Goal: Transaction & Acquisition: Purchase product/service

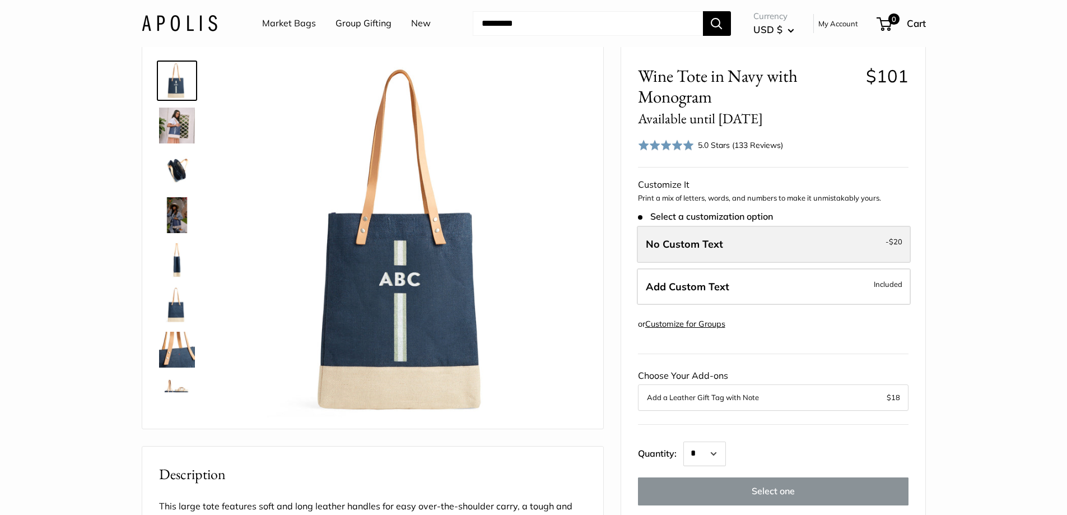
scroll to position [56, 0]
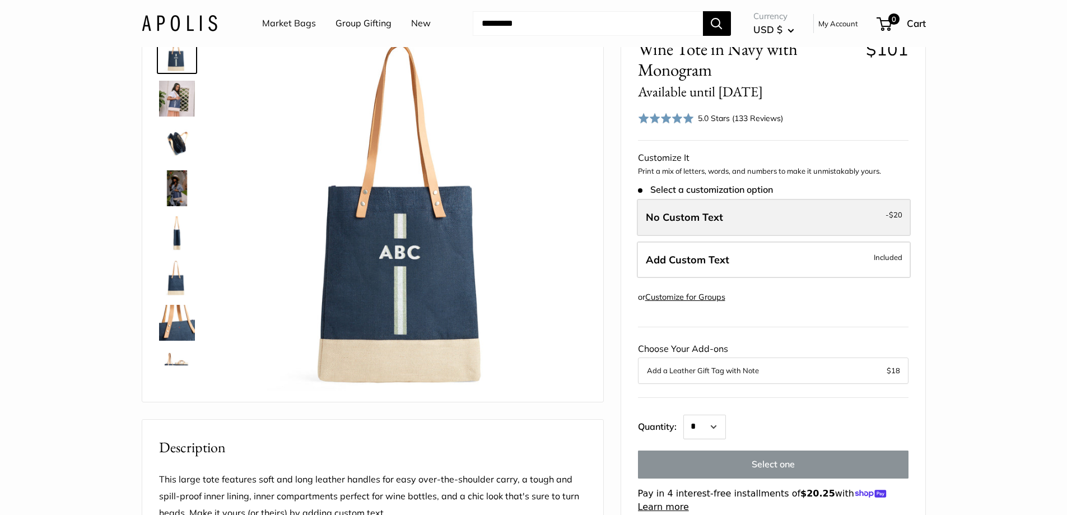
click at [730, 221] on label "No Custom Text - $20" at bounding box center [774, 217] width 274 height 37
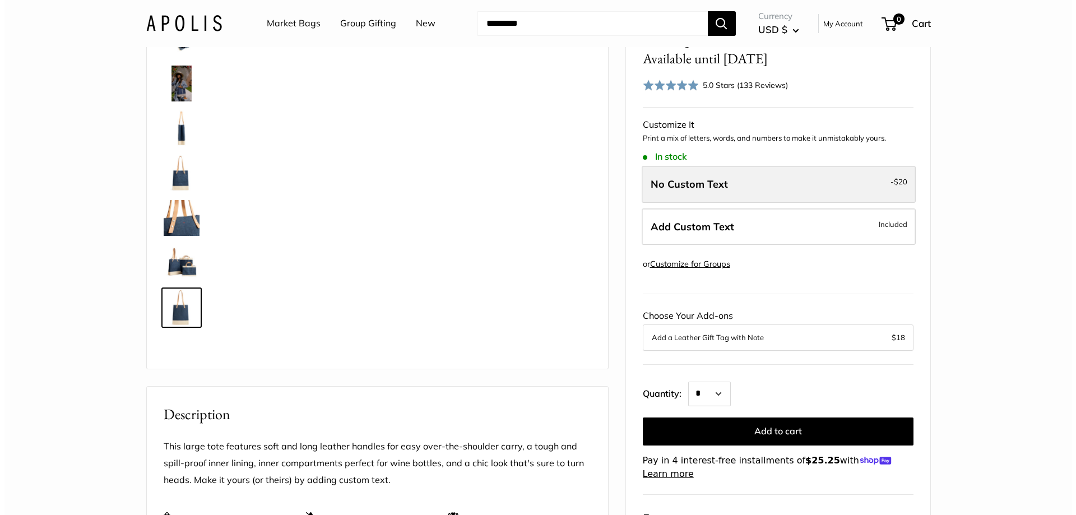
scroll to position [112, 0]
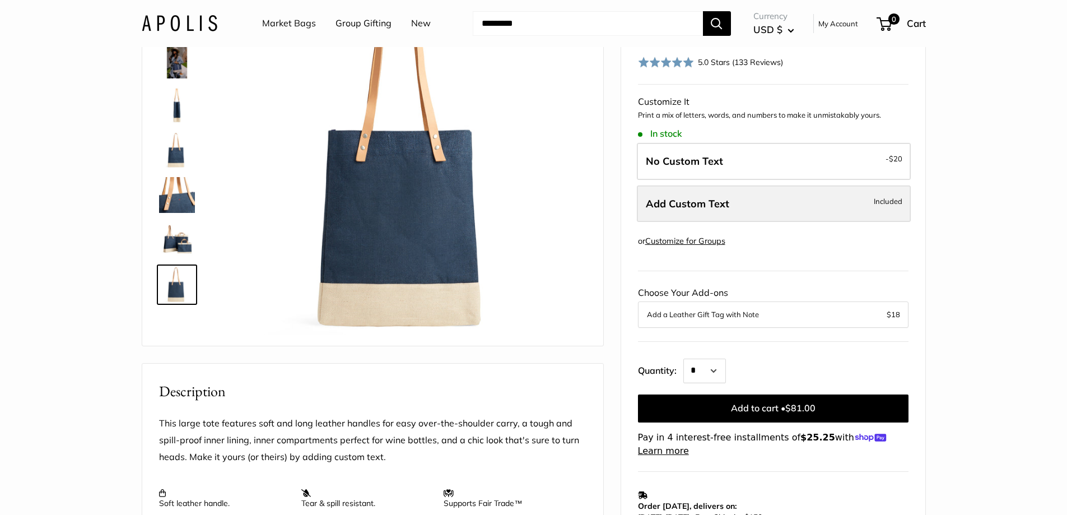
click at [770, 212] on label "Add Custom Text Included" at bounding box center [774, 203] width 274 height 37
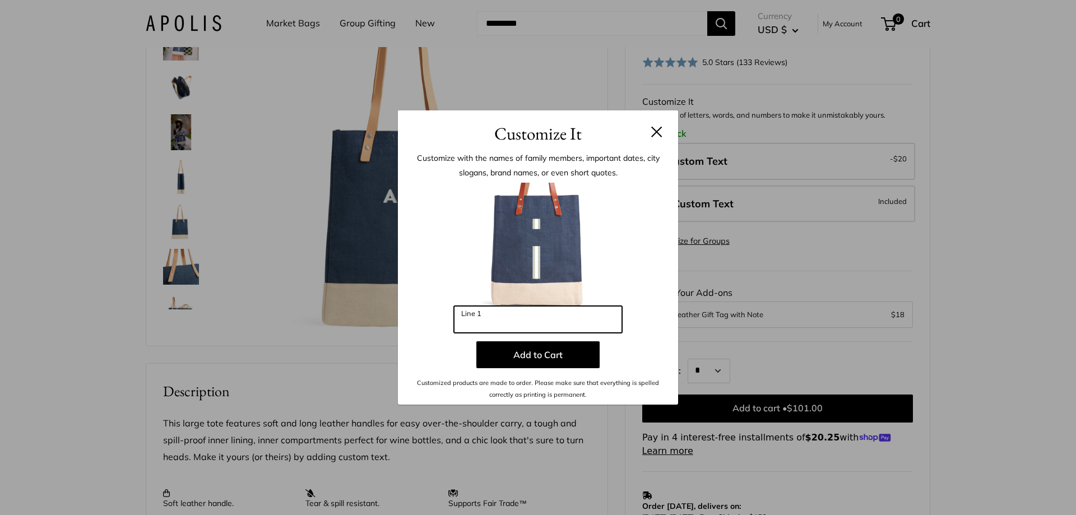
click at [504, 319] on input "Line 1" at bounding box center [538, 319] width 168 height 27
type input "***"
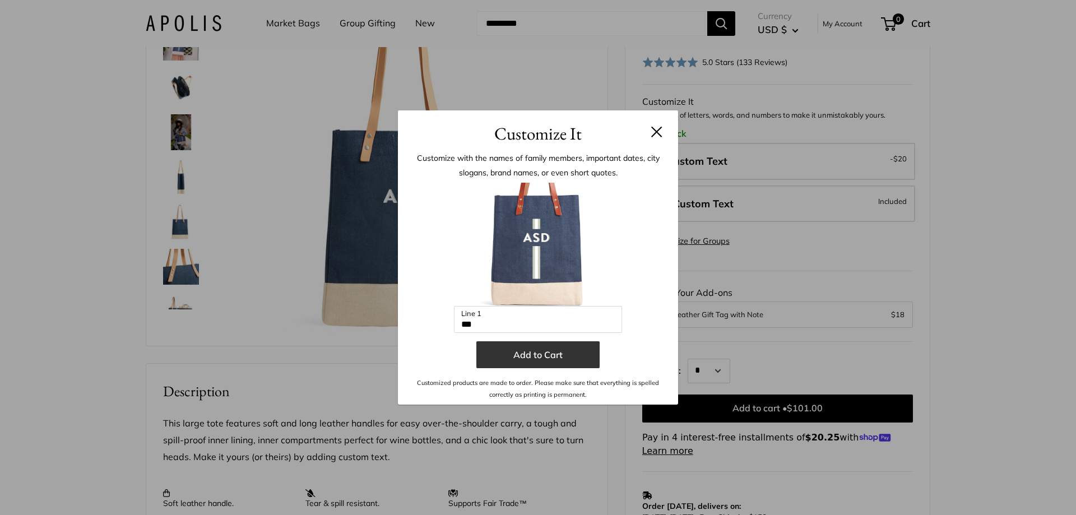
click at [494, 351] on button "Add to Cart" at bounding box center [537, 354] width 123 height 27
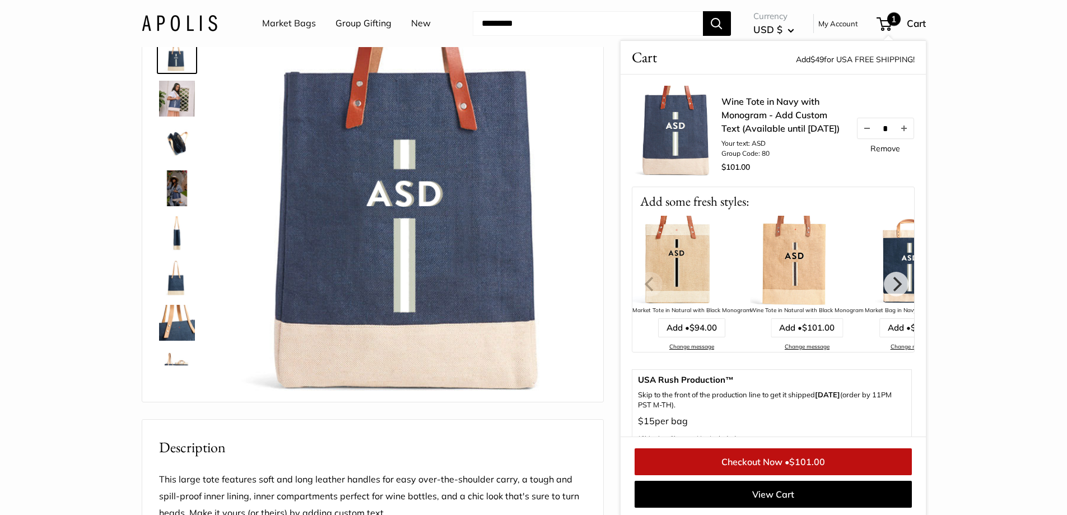
scroll to position [57, 0]
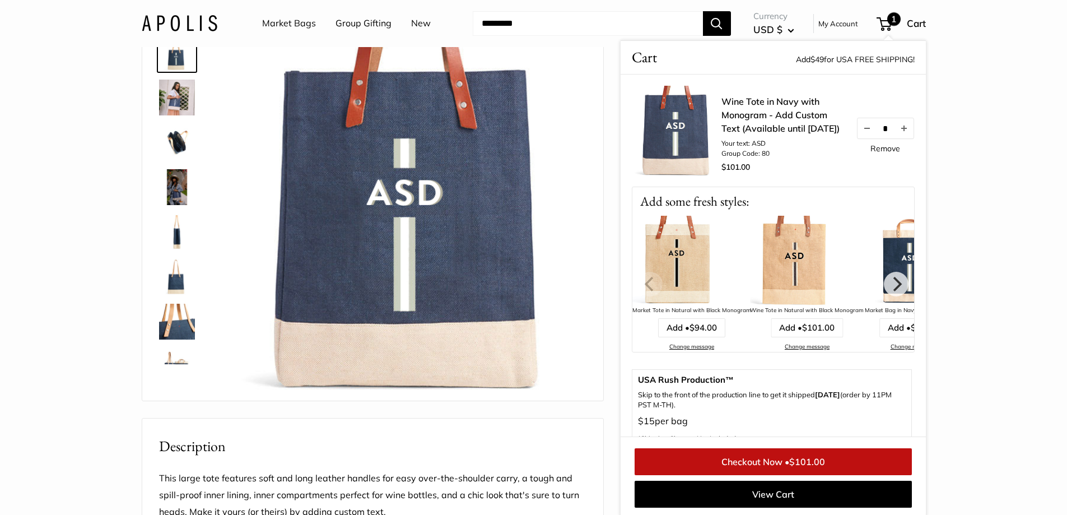
click at [610, 11] on input "Search..." at bounding box center [588, 23] width 230 height 25
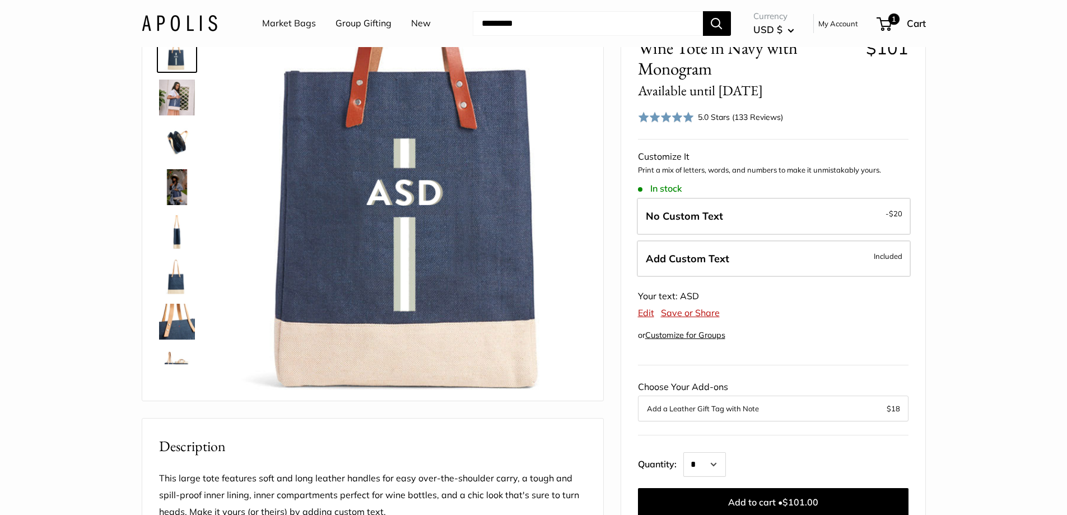
click at [612, 22] on input "Search..." at bounding box center [588, 23] width 230 height 25
click at [542, 18] on input "Search..." at bounding box center [588, 23] width 230 height 25
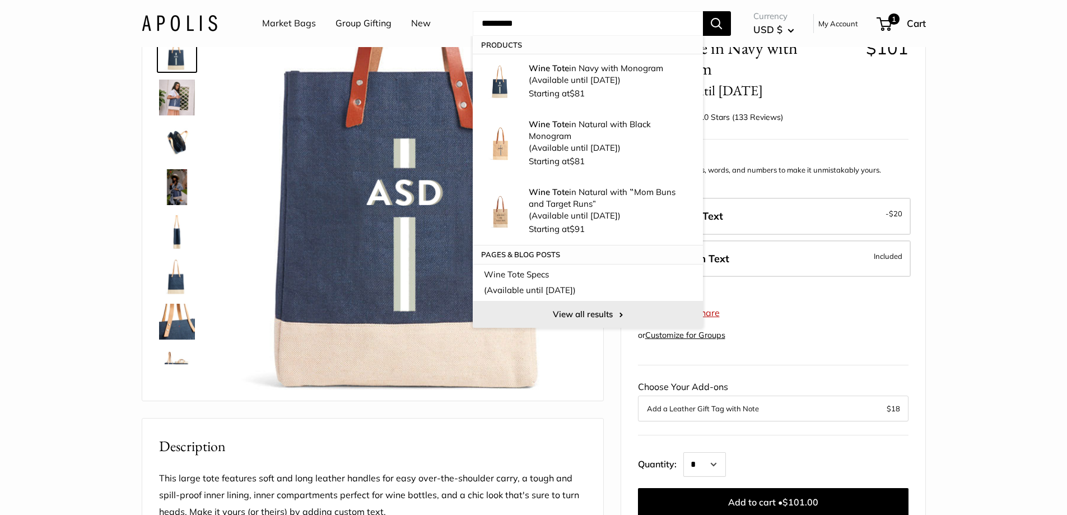
type input "*********"
click at [564, 311] on link "View all results" at bounding box center [588, 314] width 230 height 27
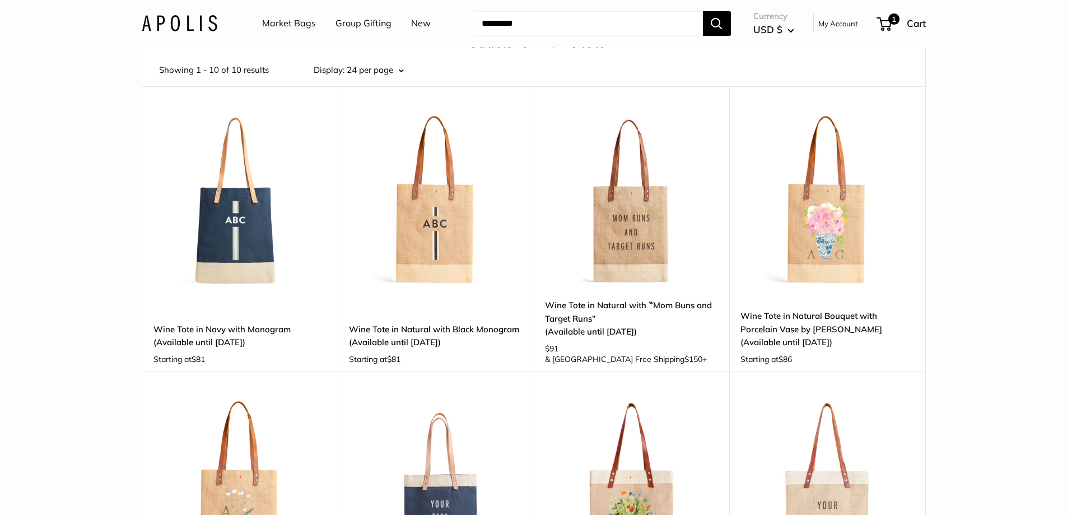
scroll to position [56, 0]
click at [0, 0] on img at bounding box center [0, 0] width 0 height 0
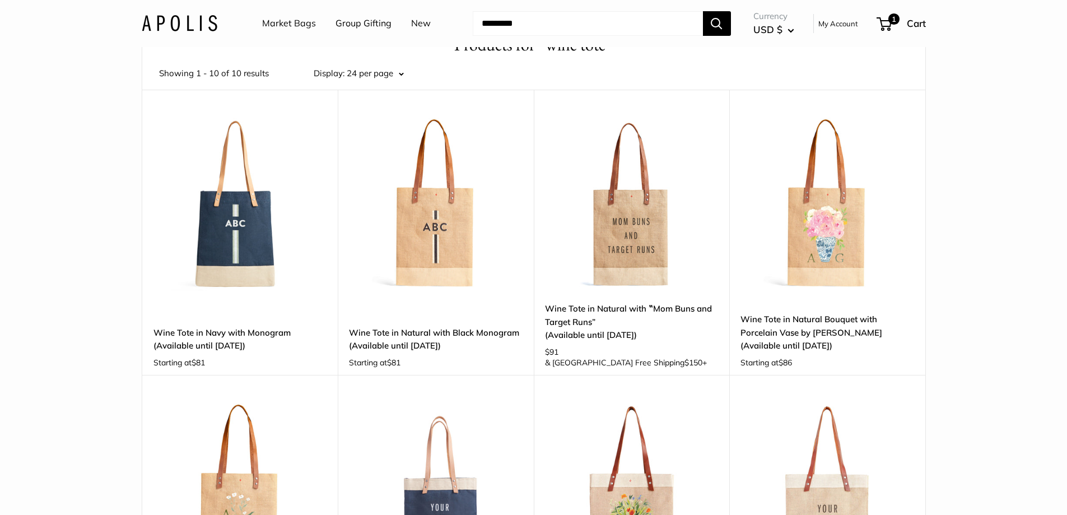
scroll to position [0, 0]
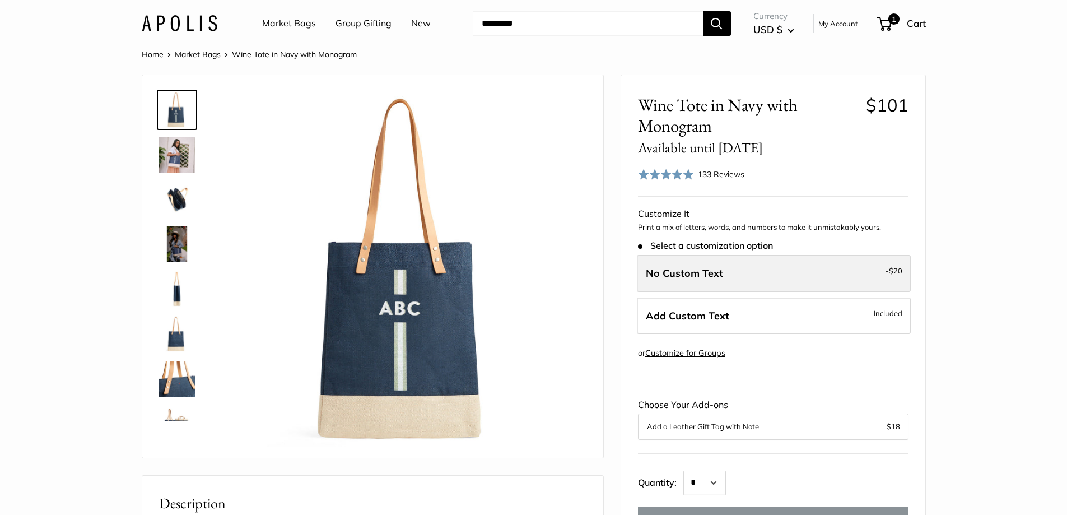
scroll to position [56, 0]
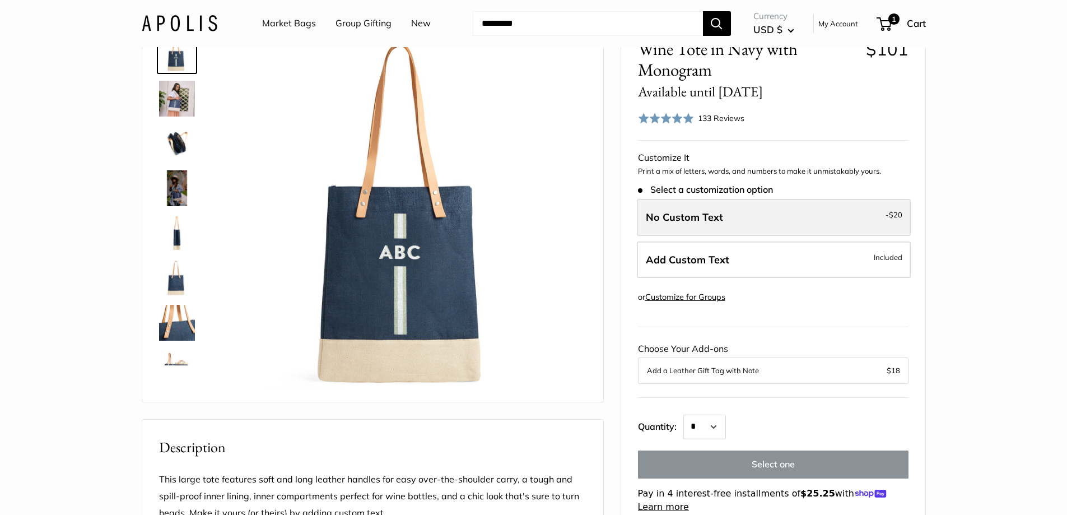
click at [768, 224] on label "No Custom Text - $20" at bounding box center [774, 217] width 274 height 37
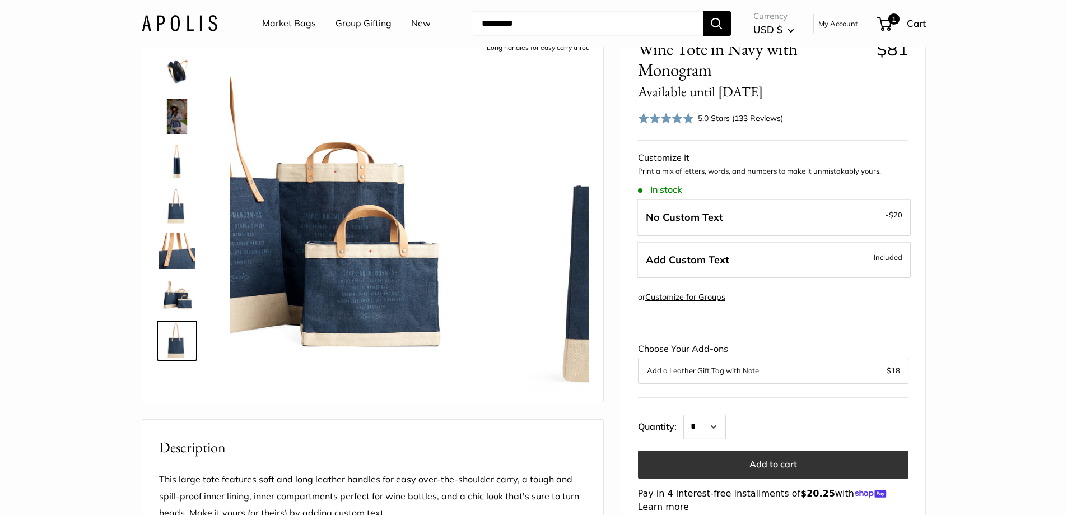
scroll to position [112, 0]
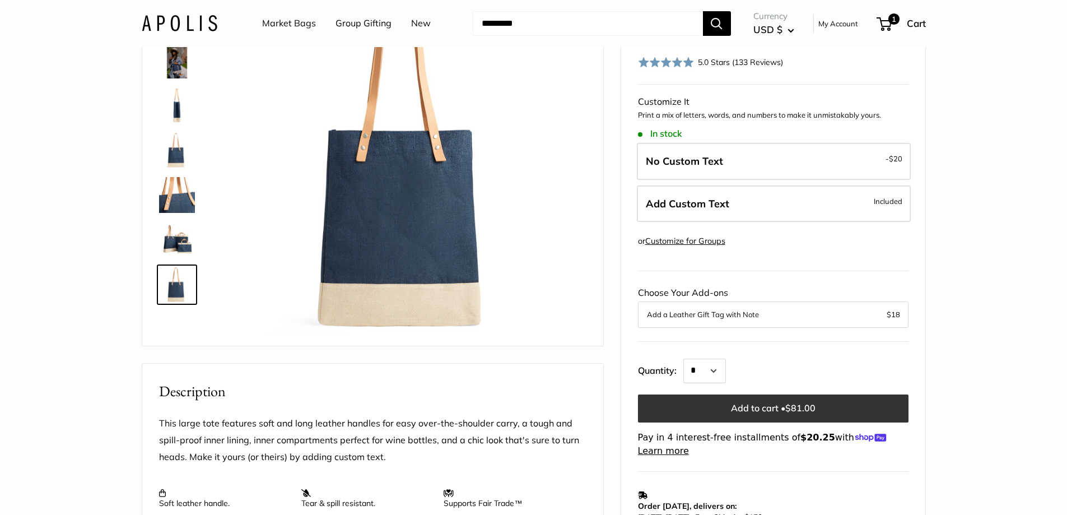
click at [793, 406] on span "$81.00" at bounding box center [800, 407] width 30 height 11
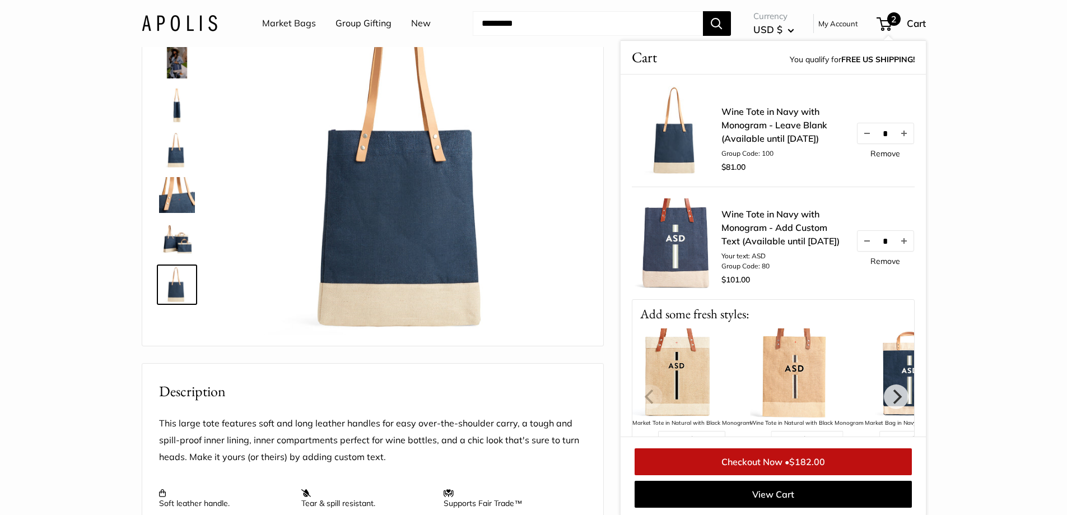
click at [775, 458] on link "Checkout Now • $182.00" at bounding box center [773, 461] width 277 height 27
